Goal: Information Seeking & Learning: Understand process/instructions

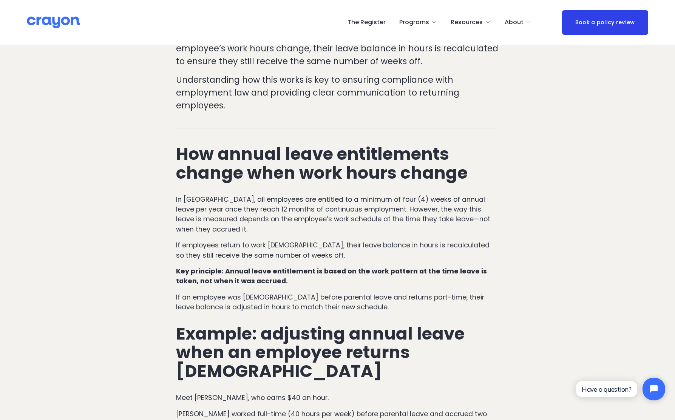
scroll to position [329, 0]
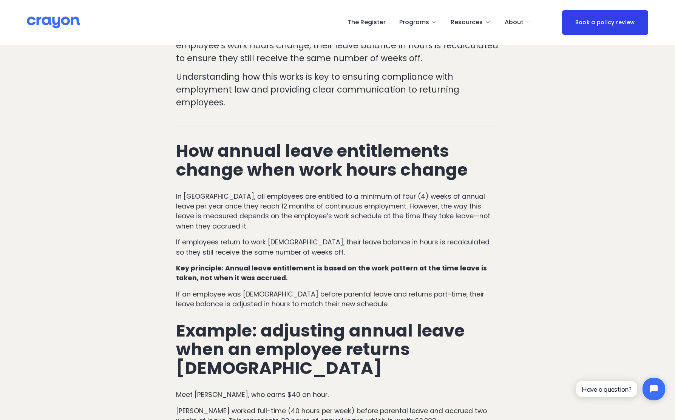
click at [267, 263] on p "Key principle: Annual leave entitlement is based on the work pattern at the tim…" at bounding box center [337, 273] width 323 height 20
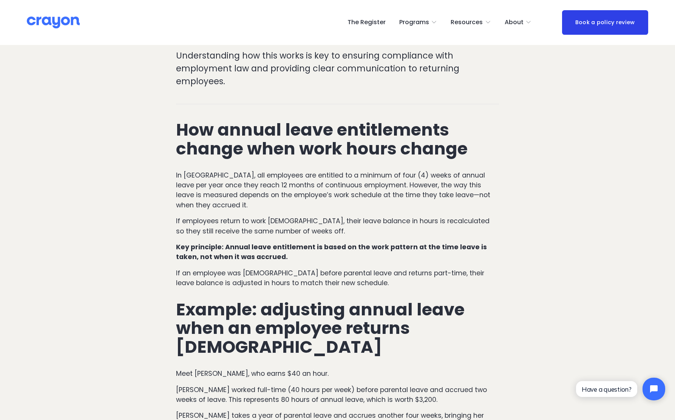
scroll to position [351, 0]
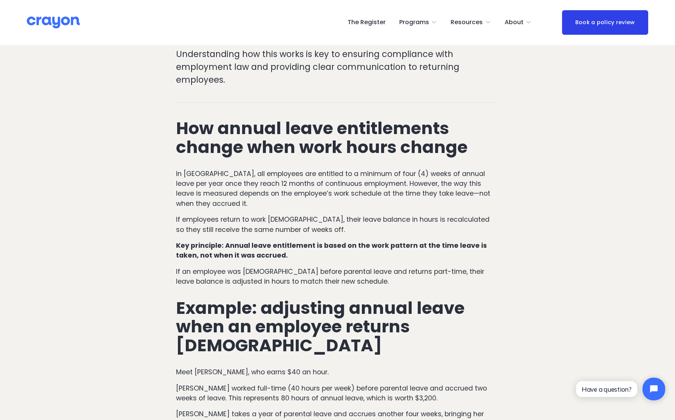
click at [373, 267] on p "If an employee was full-time before parental leave and returns part-time, their…" at bounding box center [337, 277] width 323 height 20
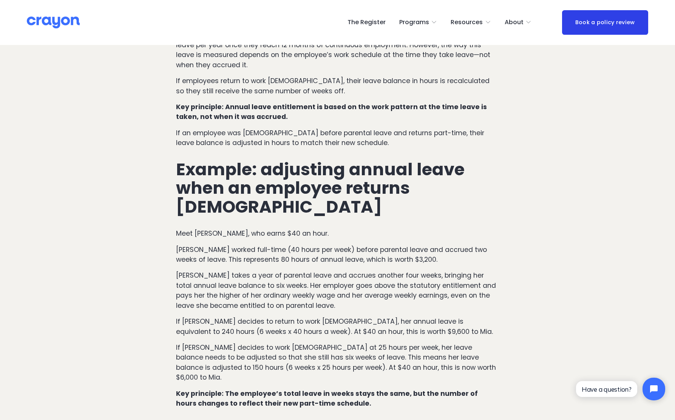
scroll to position [493, 0]
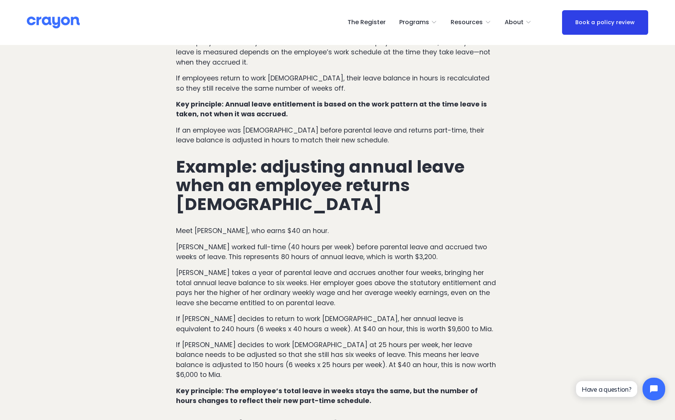
click at [404, 242] on p "Mia worked full-time (40 hours per week) before parental leave and accrued two …" at bounding box center [337, 252] width 323 height 20
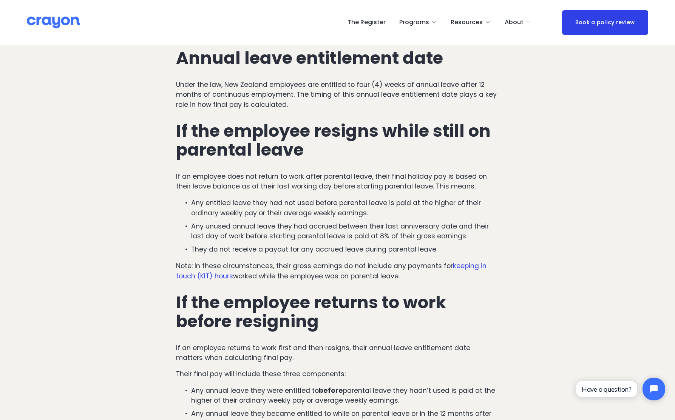
scroll to position [315, 0]
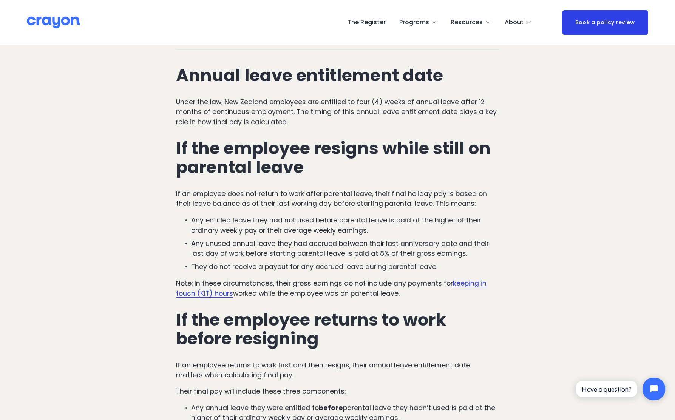
click at [193, 241] on p "Any unused annual leave they had accrued between their last anniversary date an…" at bounding box center [345, 249] width 308 height 20
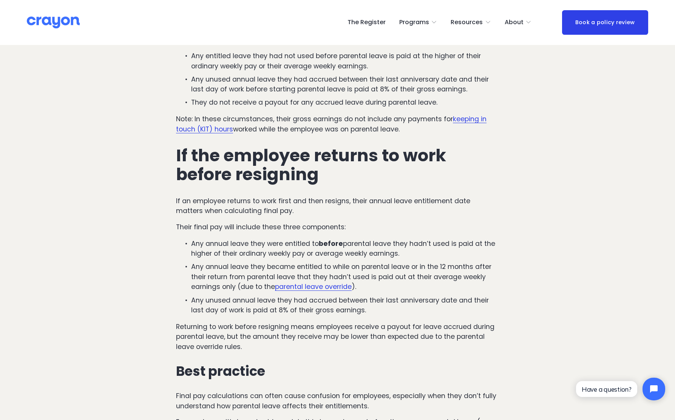
scroll to position [480, 0]
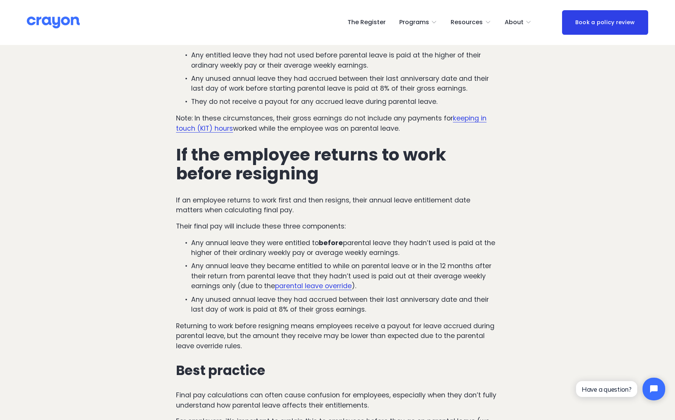
click at [284, 210] on p "If an employee returns to work first and then resigns, their annual leave entit…" at bounding box center [337, 205] width 323 height 20
drag, startPoint x: 267, startPoint y: 207, endPoint x: 244, endPoint y: 207, distance: 23.8
click at [266, 207] on p "If an employee returns to work first and then resigns, their annual leave entit…" at bounding box center [337, 205] width 323 height 20
drag, startPoint x: 240, startPoint y: 207, endPoint x: 235, endPoint y: 207, distance: 5.3
click at [240, 207] on p "If an employee returns to work first and then resigns, their annual leave entit…" at bounding box center [337, 205] width 323 height 20
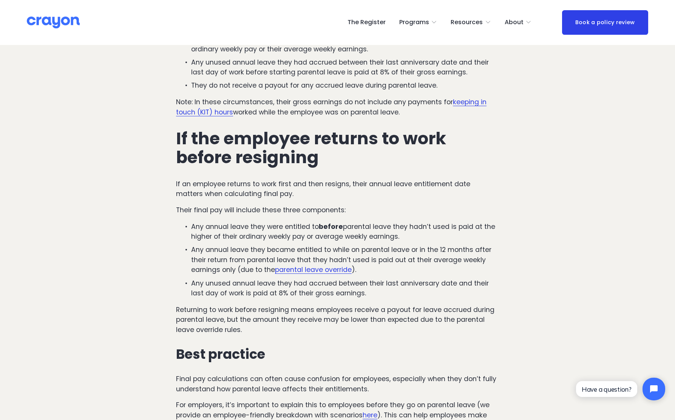
scroll to position [498, 0]
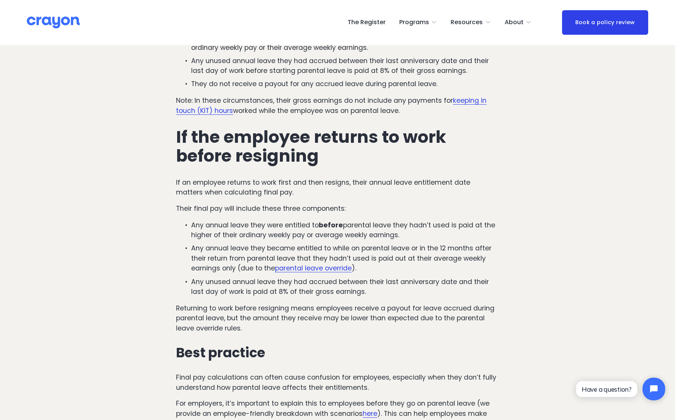
click at [216, 219] on div "Annual leave entitlement date Under the law, New Zealand employees are entitled…" at bounding box center [337, 200] width 323 height 634
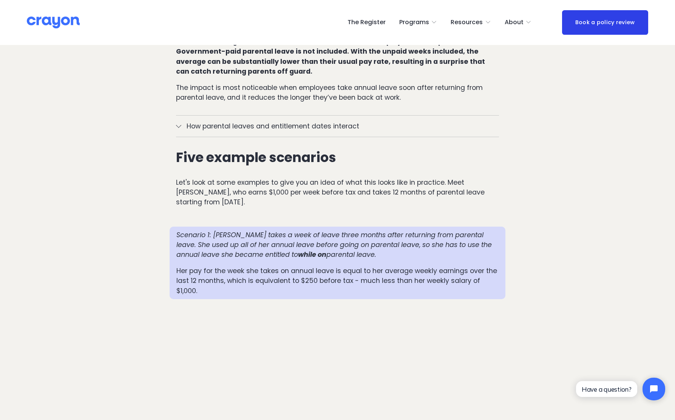
scroll to position [612, 0]
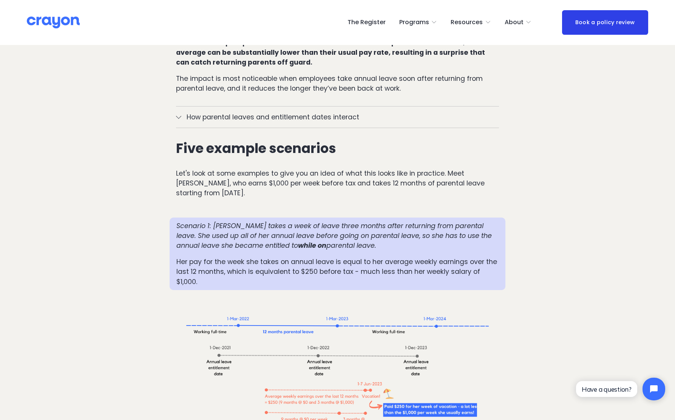
click at [270, 118] on span "How parental leaves and entitlement dates interact" at bounding box center [340, 117] width 318 height 10
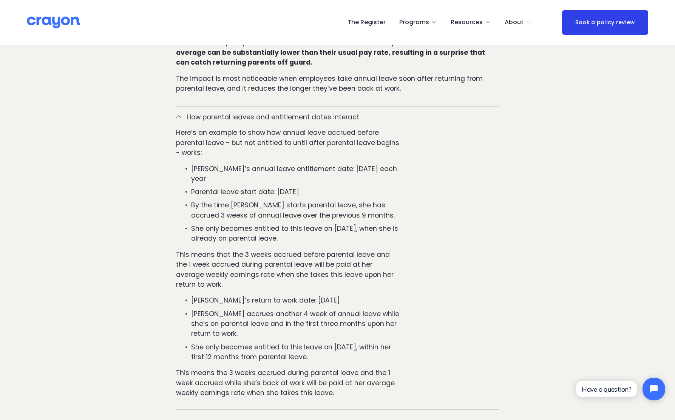
click at [270, 118] on span "How parental leaves and entitlement dates interact" at bounding box center [340, 117] width 318 height 10
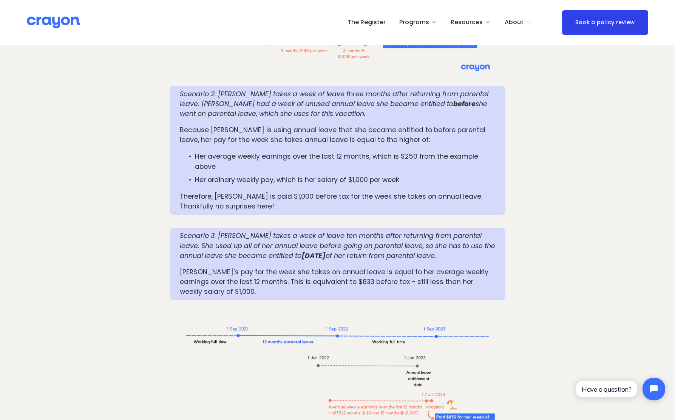
scroll to position [855, 0]
